Goal: Task Accomplishment & Management: Manage account settings

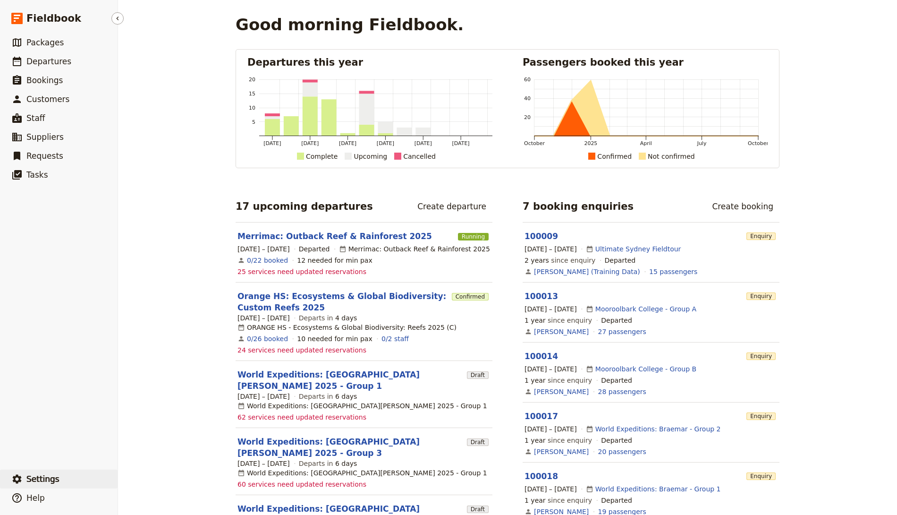
click at [44, 471] on button "​ Settings" at bounding box center [59, 478] width 118 height 19
click at [146, 479] on span "Sign out" at bounding box center [140, 479] width 27 height 9
